Goal: Navigation & Orientation: Find specific page/section

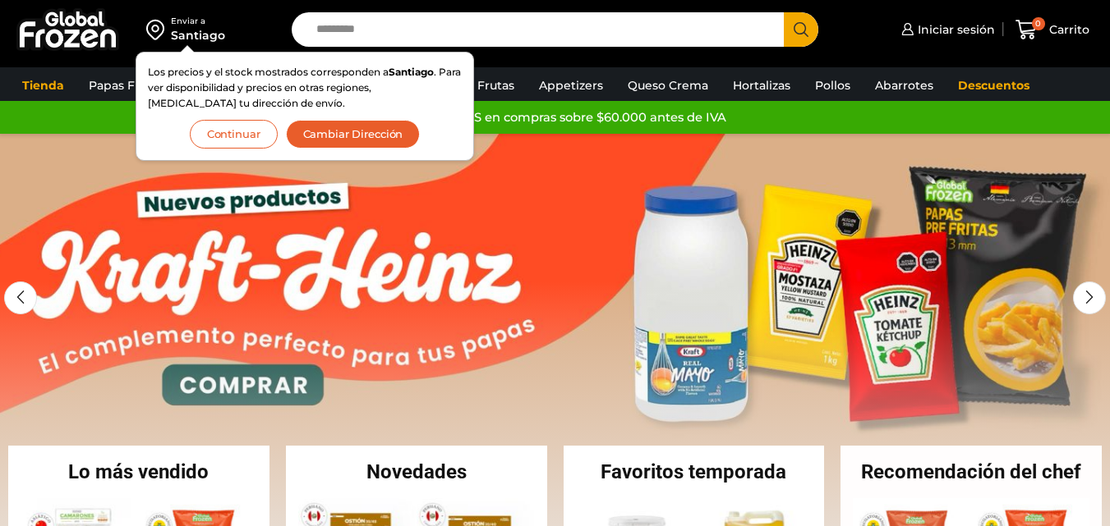
click at [524, 156] on link "1 / 2" at bounding box center [555, 380] width 1110 height 493
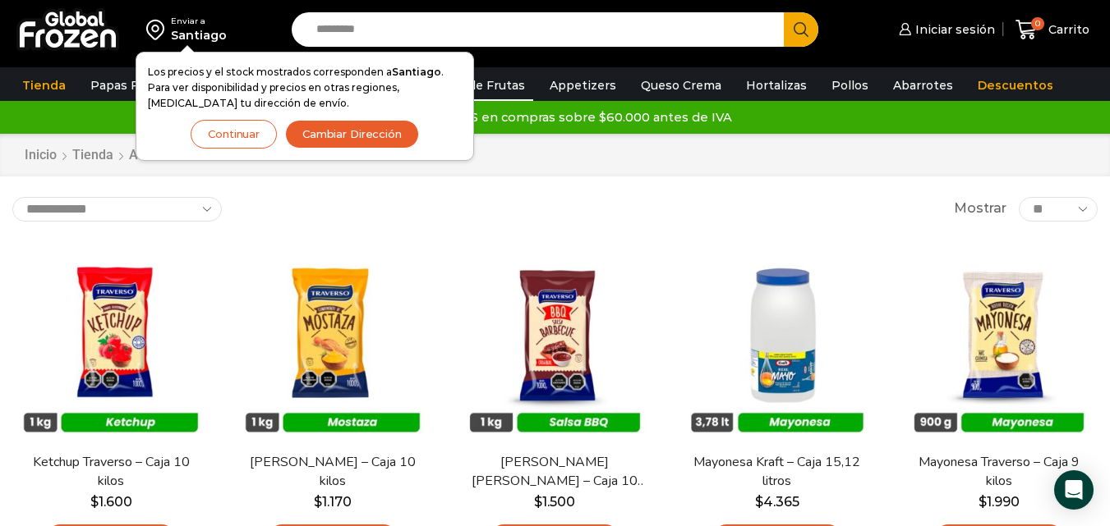
click at [499, 84] on link "Pulpa de Frutas" at bounding box center [477, 85] width 111 height 31
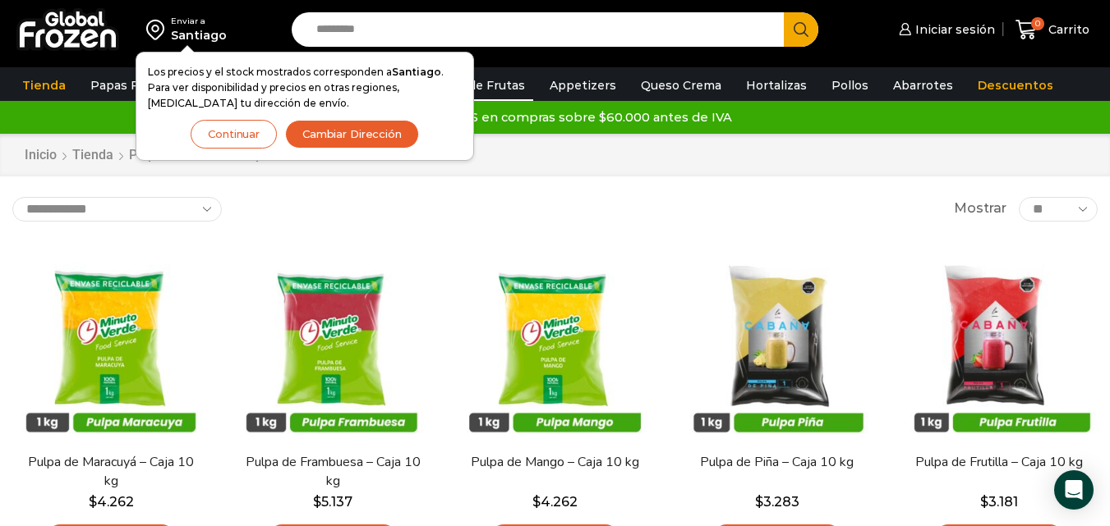
click at [255, 132] on button "Continuar" at bounding box center [234, 134] width 86 height 29
